Goal: Navigation & Orientation: Go to known website

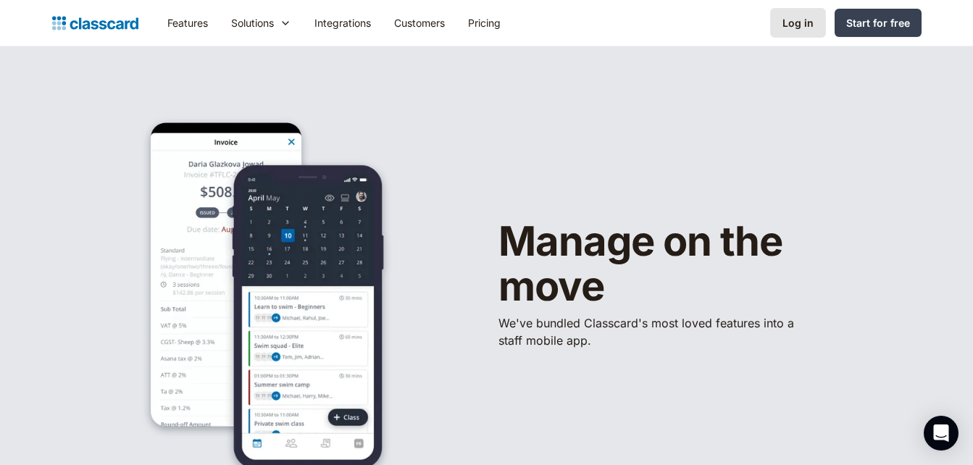
click at [806, 17] on div "Log in" at bounding box center [798, 22] width 31 height 15
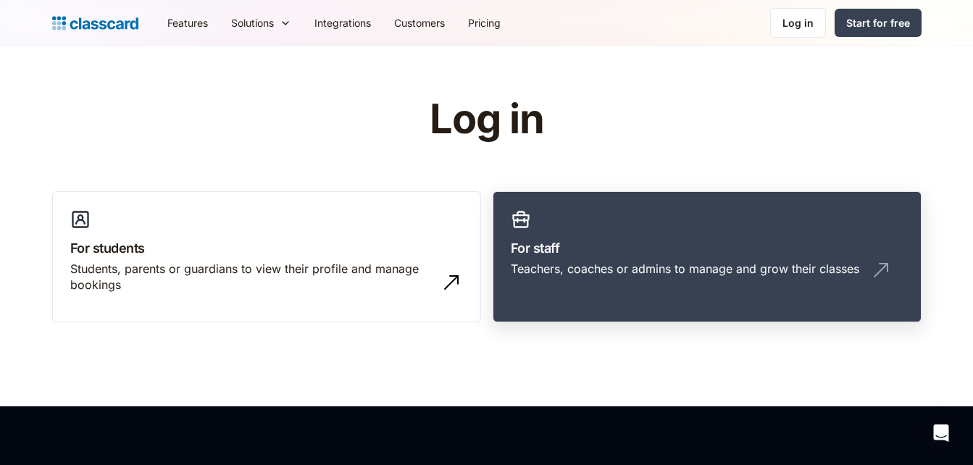
click at [742, 261] on div "Teachers, coaches or admins to manage and grow their classes" at bounding box center [685, 269] width 349 height 16
